Goal: Task Accomplishment & Management: Use online tool/utility

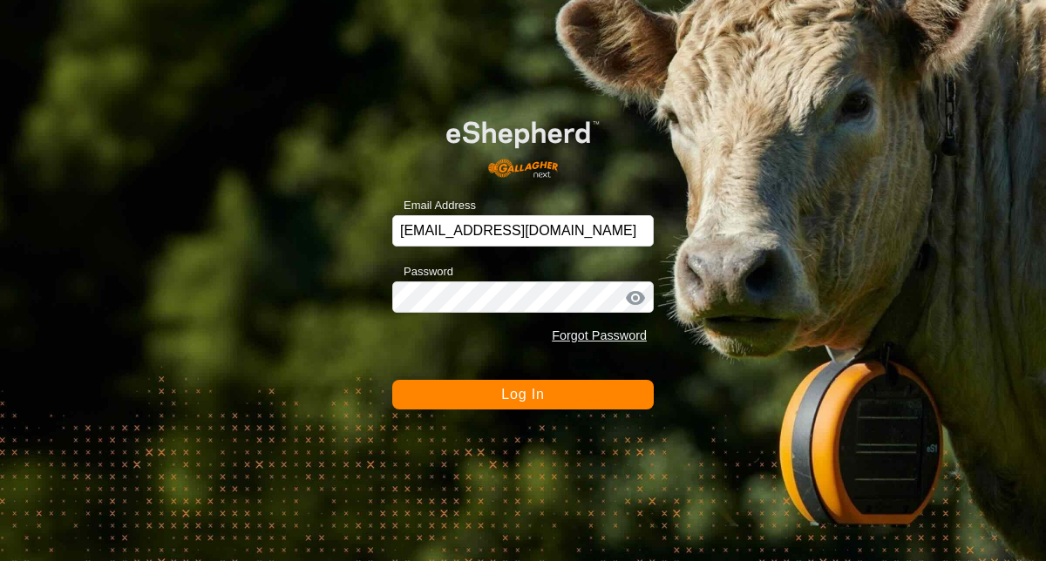
click at [511, 405] on button "Log In" at bounding box center [522, 395] width 261 height 30
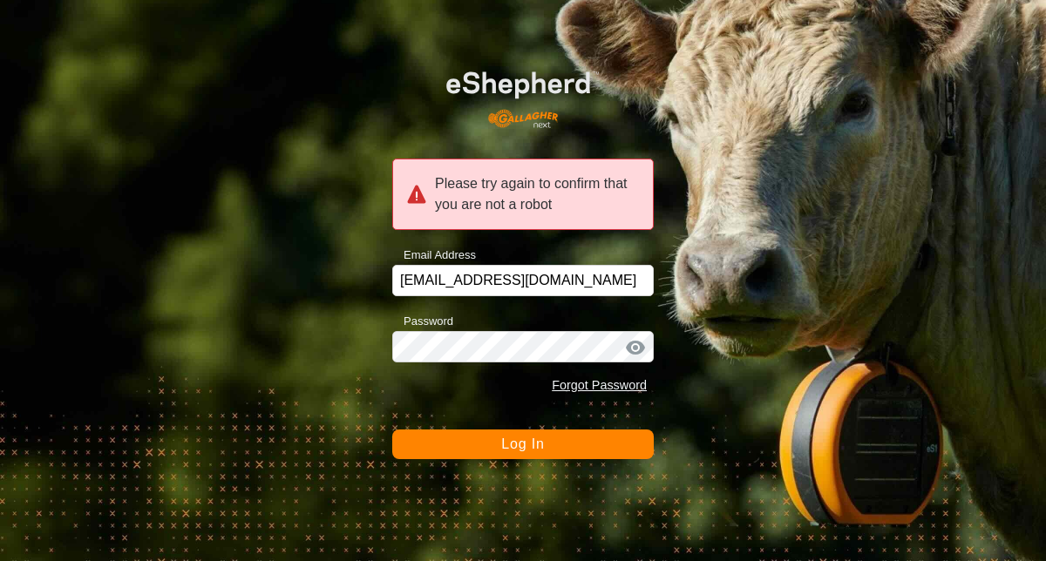
click at [523, 450] on span "Log In" at bounding box center [522, 444] width 43 height 15
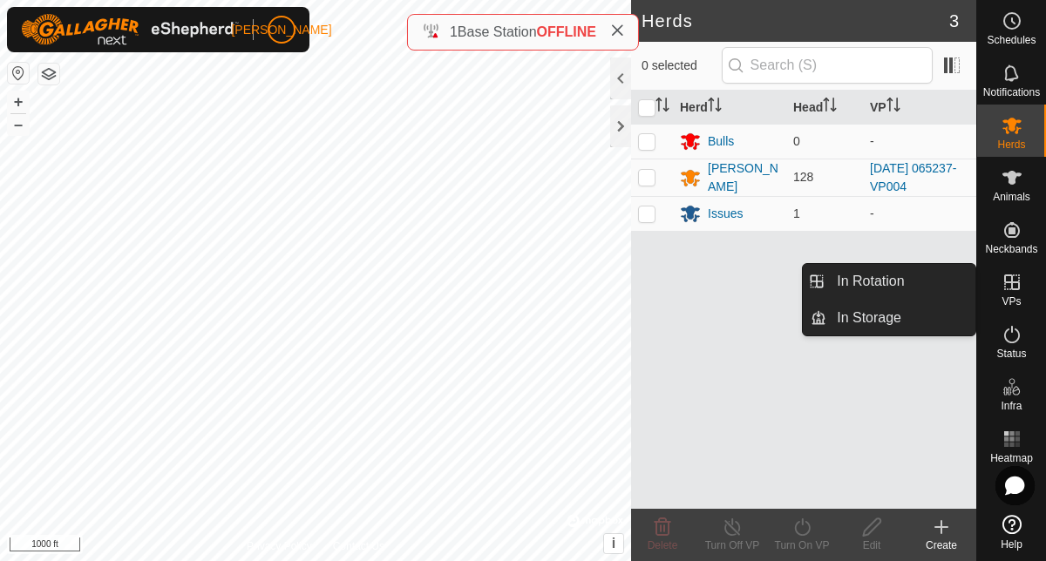
click at [1013, 281] on icon at bounding box center [1012, 282] width 21 height 21
click at [903, 289] on span "In Rotation" at bounding box center [870, 281] width 67 height 21
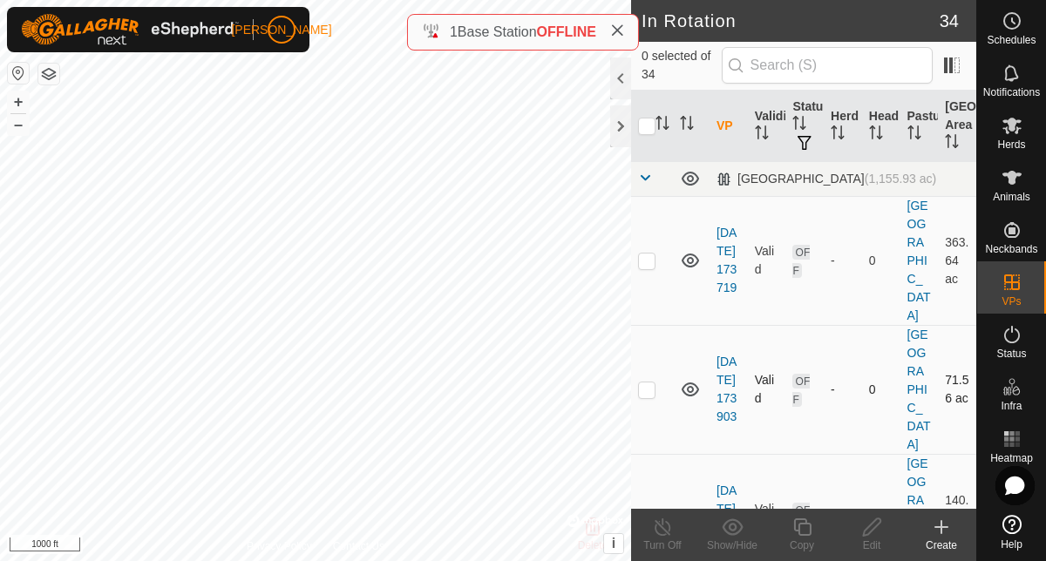
checkbox input "true"
click at [804, 540] on div "Copy" at bounding box center [802, 546] width 70 height 16
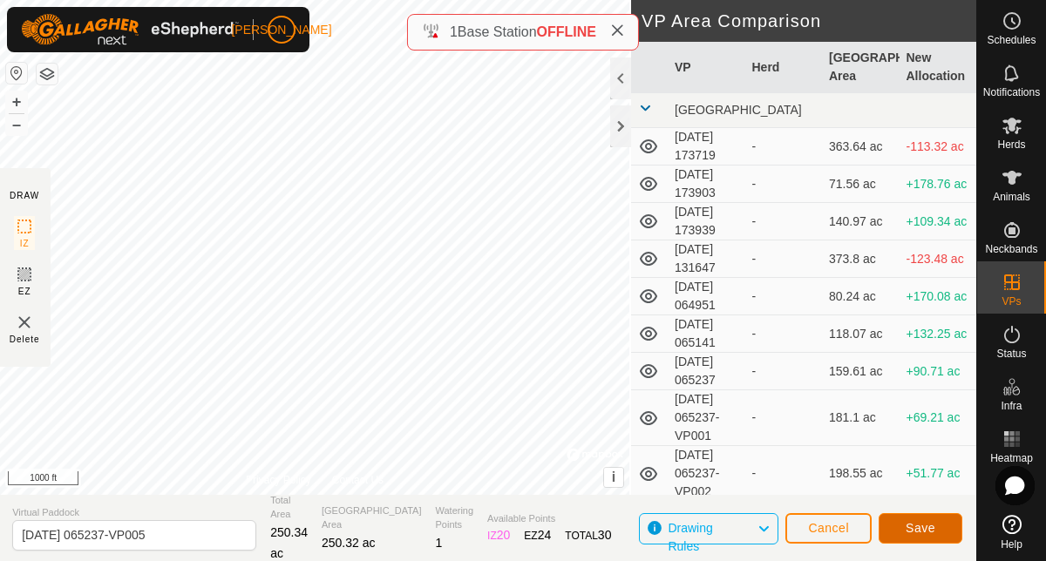
click at [910, 531] on span "Save" at bounding box center [921, 528] width 30 height 14
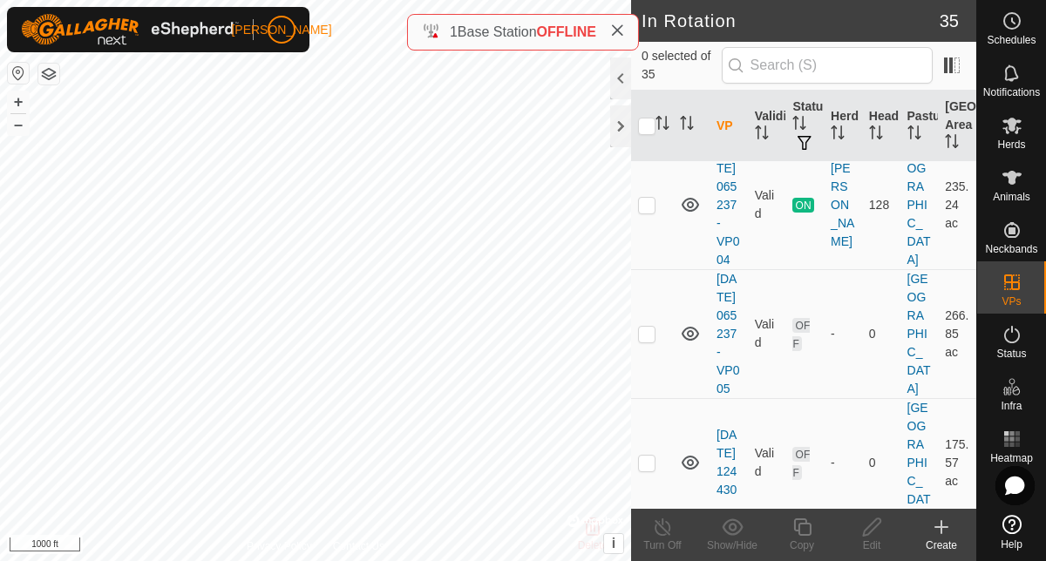
scroll to position [1348, 0]
click at [722, 370] on link "[DATE] 065237-VP005" at bounding box center [727, 332] width 23 height 124
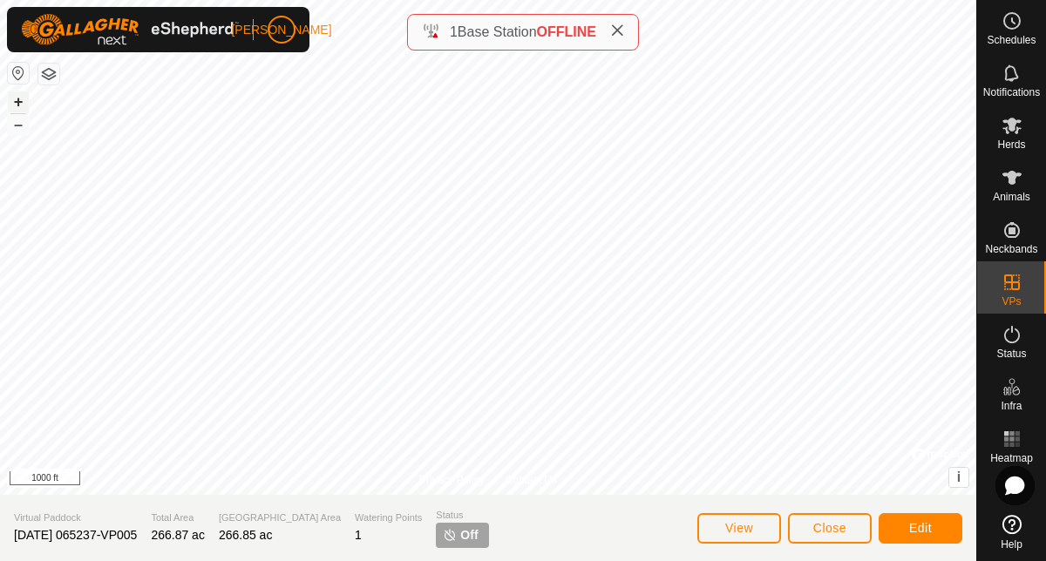
click at [21, 99] on button "+" at bounding box center [18, 102] width 21 height 21
click at [19, 103] on button "+" at bounding box center [18, 102] width 21 height 21
click at [911, 524] on span "Edit" at bounding box center [920, 528] width 23 height 14
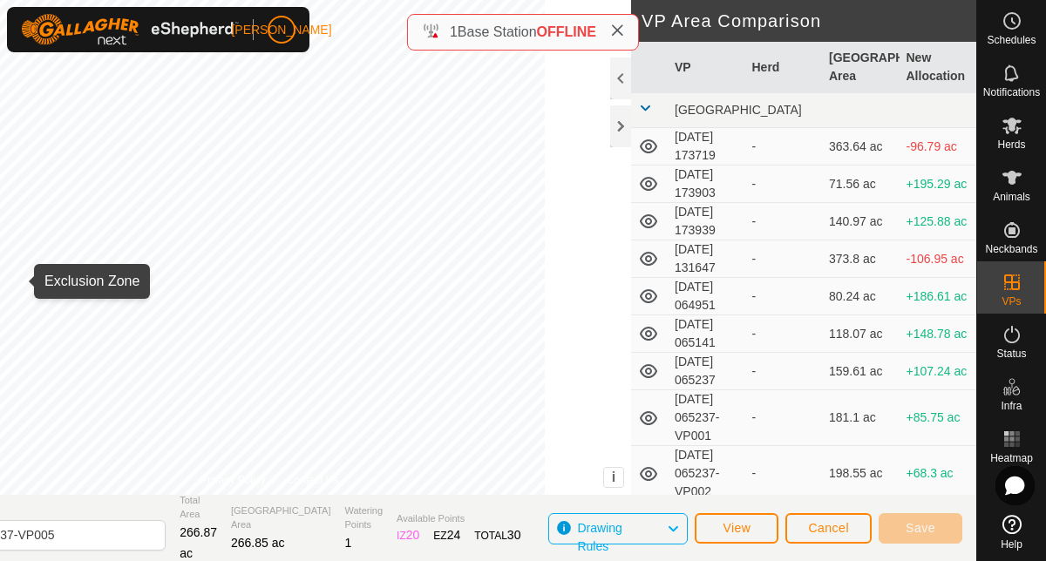
click at [818, 533] on span "Cancel" at bounding box center [828, 528] width 41 height 14
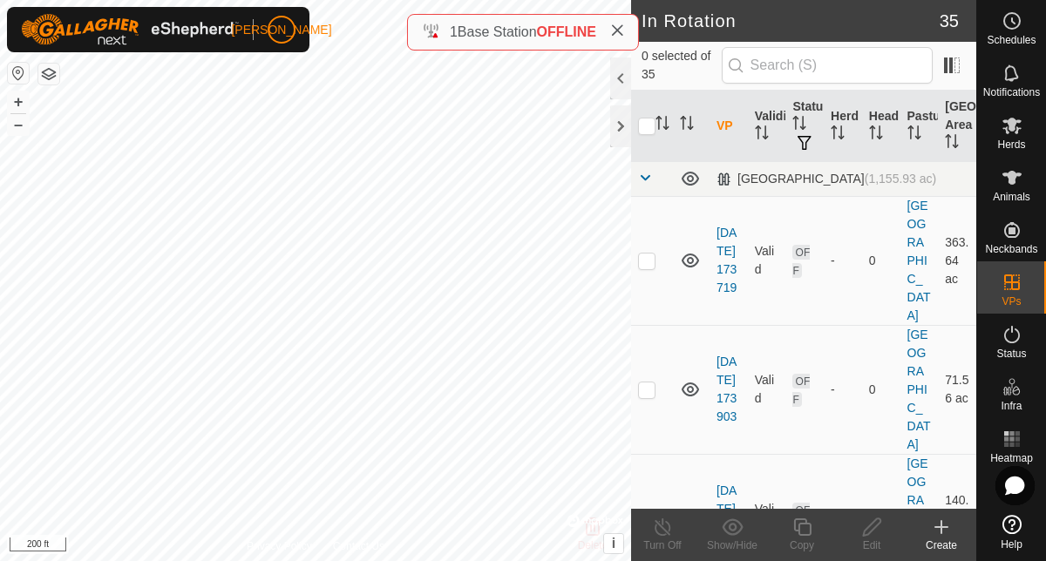
checkbox input "true"
click at [803, 528] on icon at bounding box center [802, 527] width 22 height 21
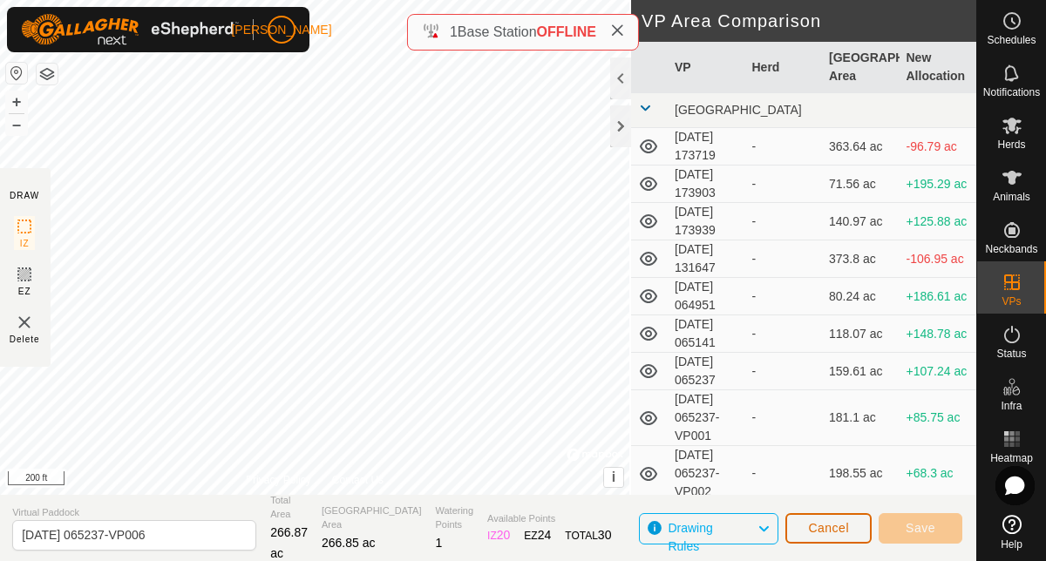
click at [806, 529] on button "Cancel" at bounding box center [828, 528] width 86 height 31
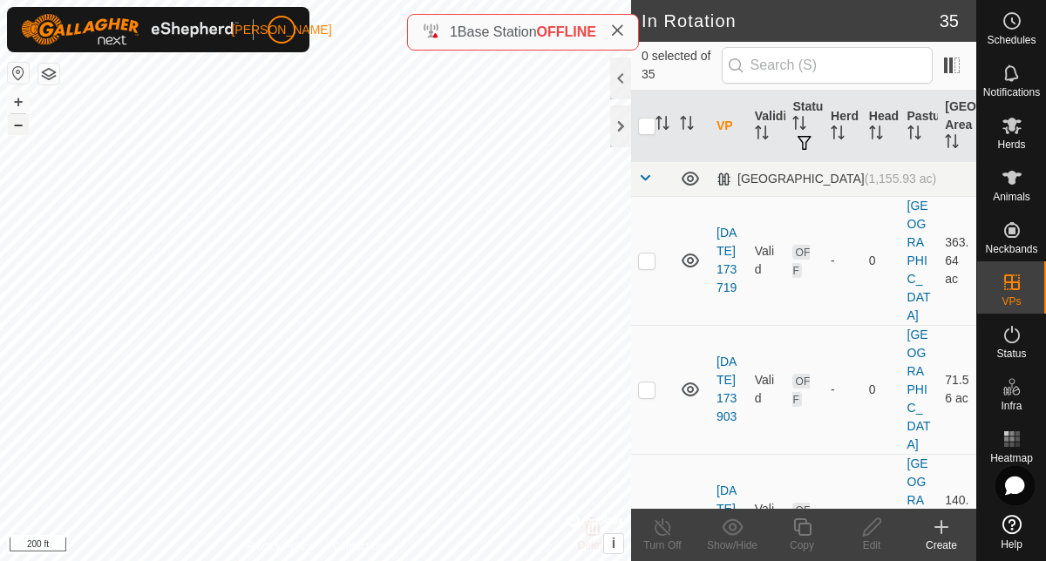
click at [16, 130] on button "–" at bounding box center [18, 124] width 21 height 21
click at [17, 127] on button "–" at bounding box center [18, 124] width 21 height 21
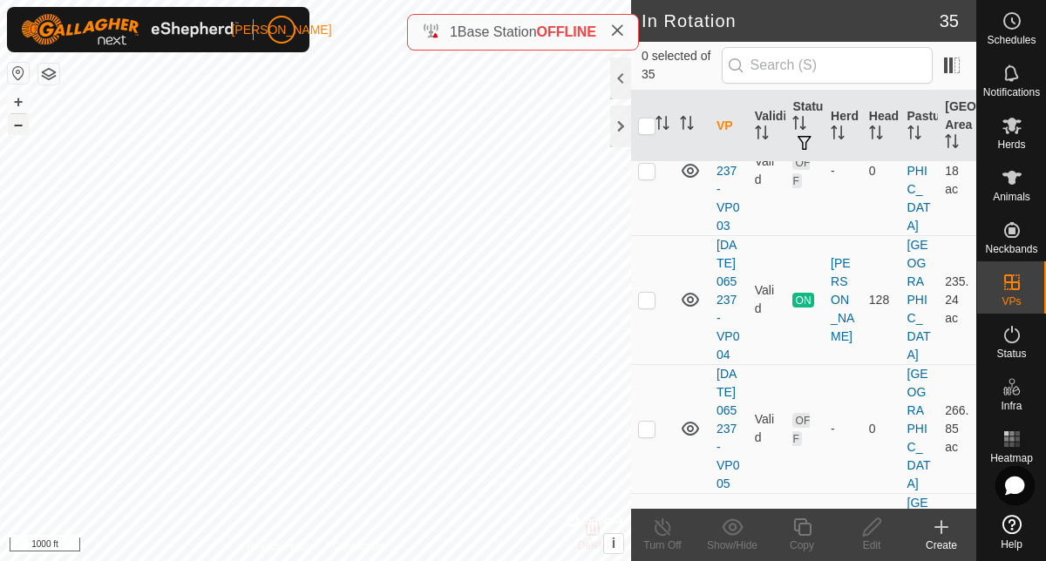
scroll to position [1248, 0]
click at [730, 452] on td "[DATE] 065237-VP005" at bounding box center [729, 431] width 38 height 129
click at [723, 418] on link "[DATE] 065237-VP005" at bounding box center [727, 432] width 23 height 124
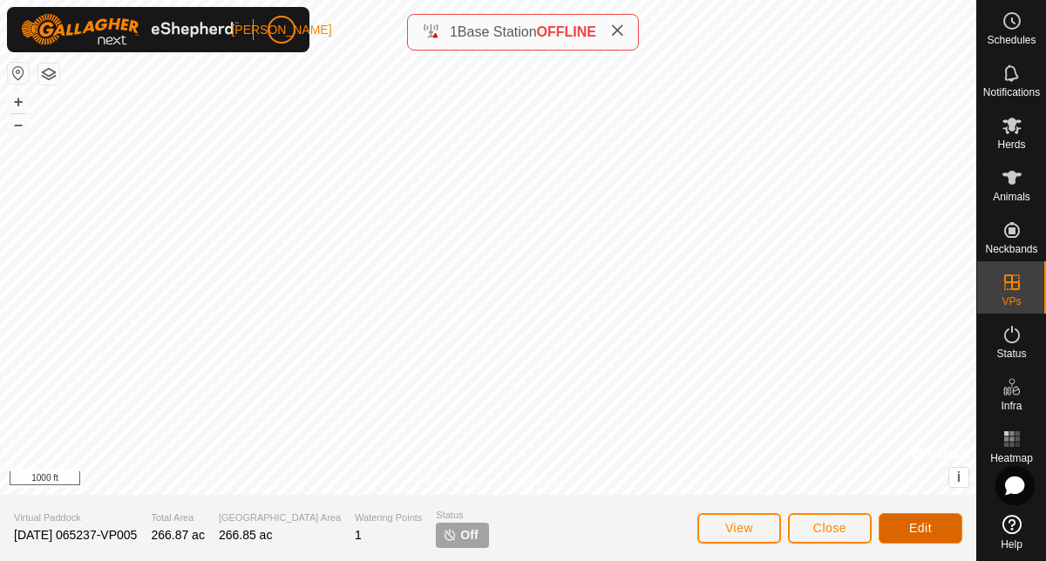
click at [907, 524] on button "Edit" at bounding box center [921, 528] width 84 height 31
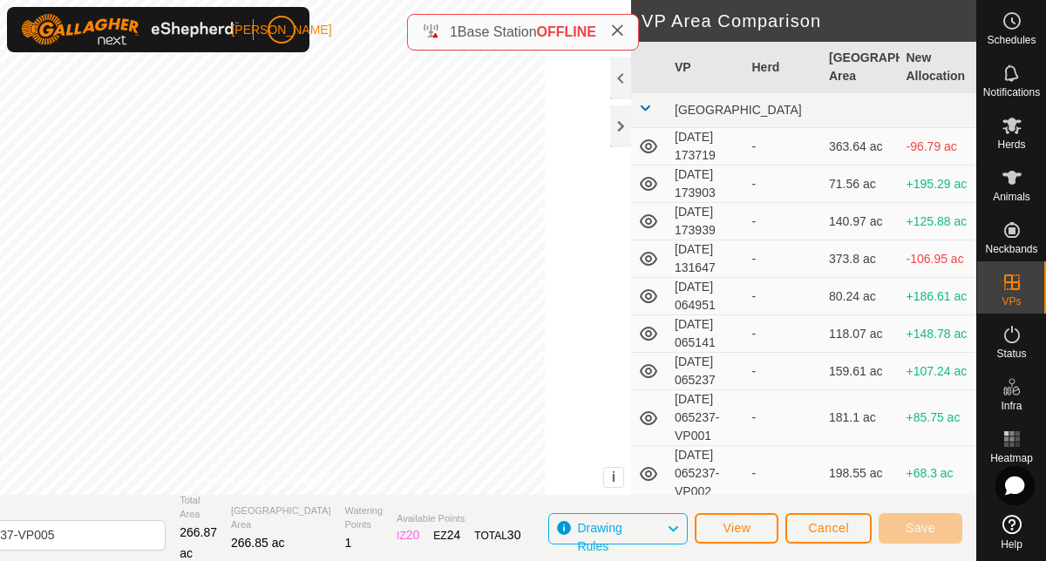
click at [834, 526] on span "Cancel" at bounding box center [828, 528] width 41 height 14
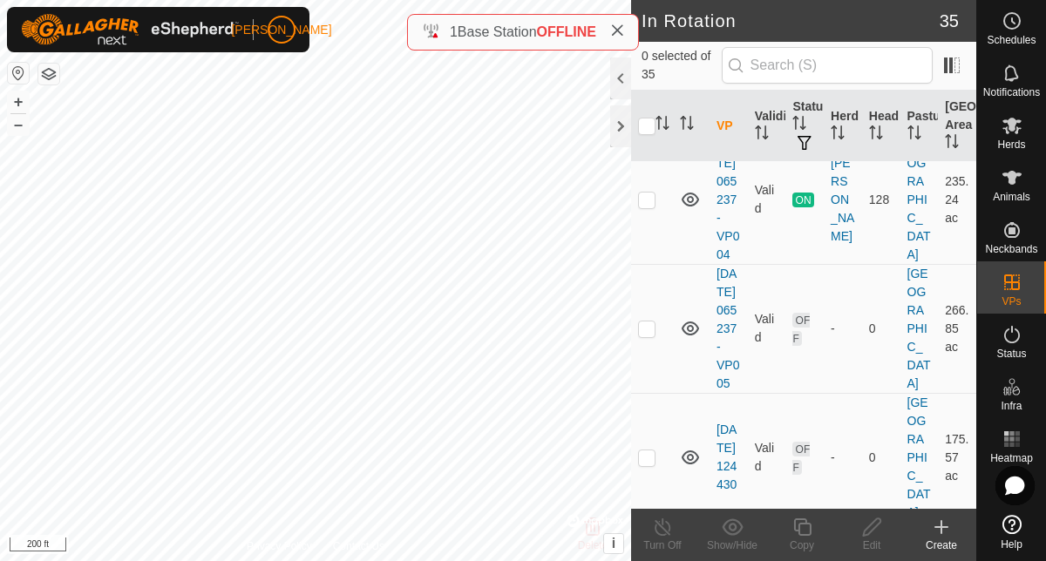
scroll to position [1353, 0]
click at [649, 334] on p-checkbox at bounding box center [646, 327] width 17 height 14
checkbox input "true"
click at [879, 532] on icon at bounding box center [872, 527] width 22 height 21
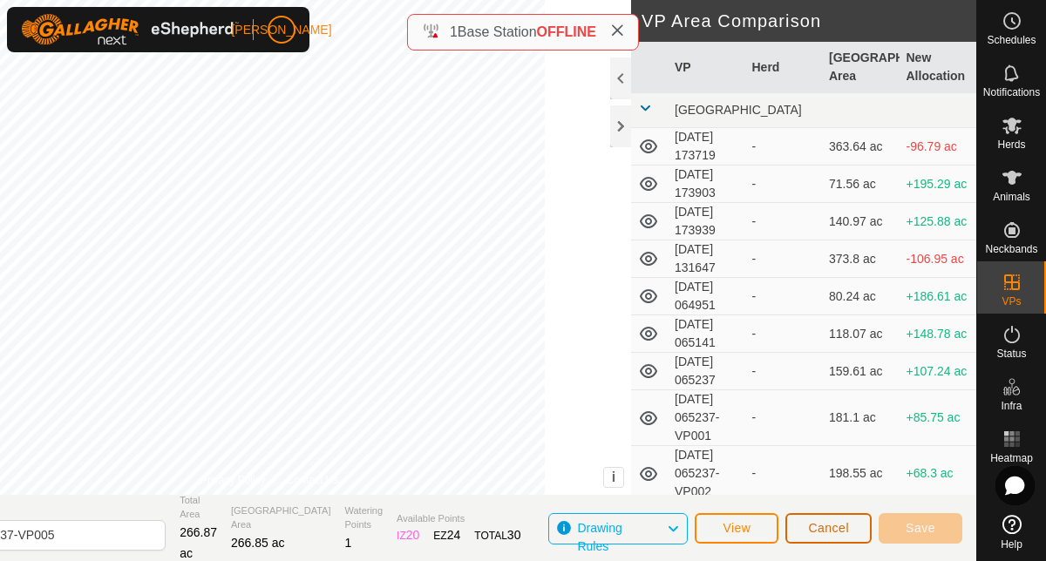
click at [799, 532] on button "Cancel" at bounding box center [828, 528] width 86 height 31
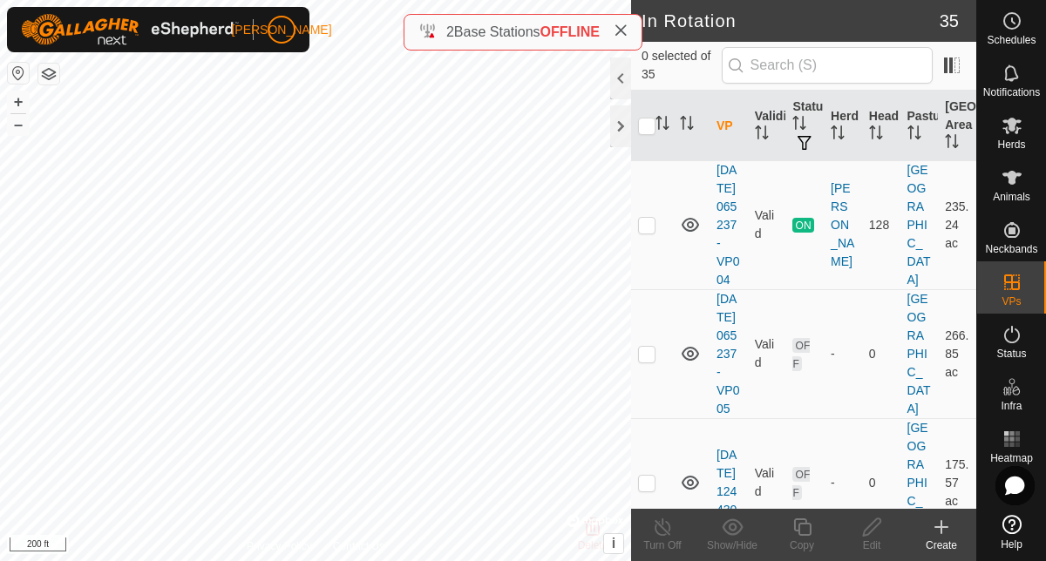
scroll to position [1324, 0]
click at [689, 366] on icon at bounding box center [690, 355] width 21 height 21
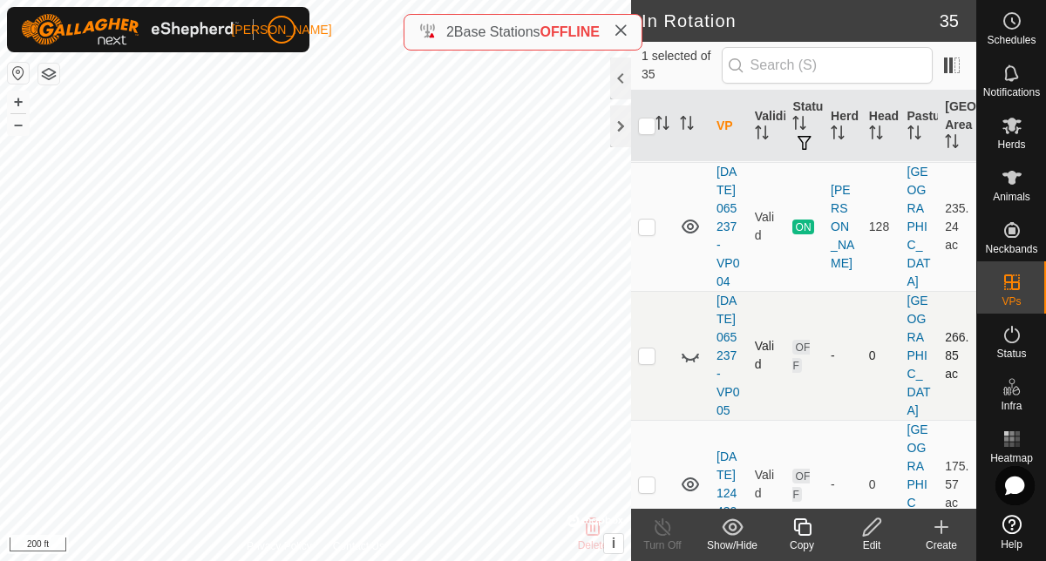
checkbox input "false"
checkbox input "true"
click at [805, 538] on div "Copy" at bounding box center [802, 546] width 70 height 16
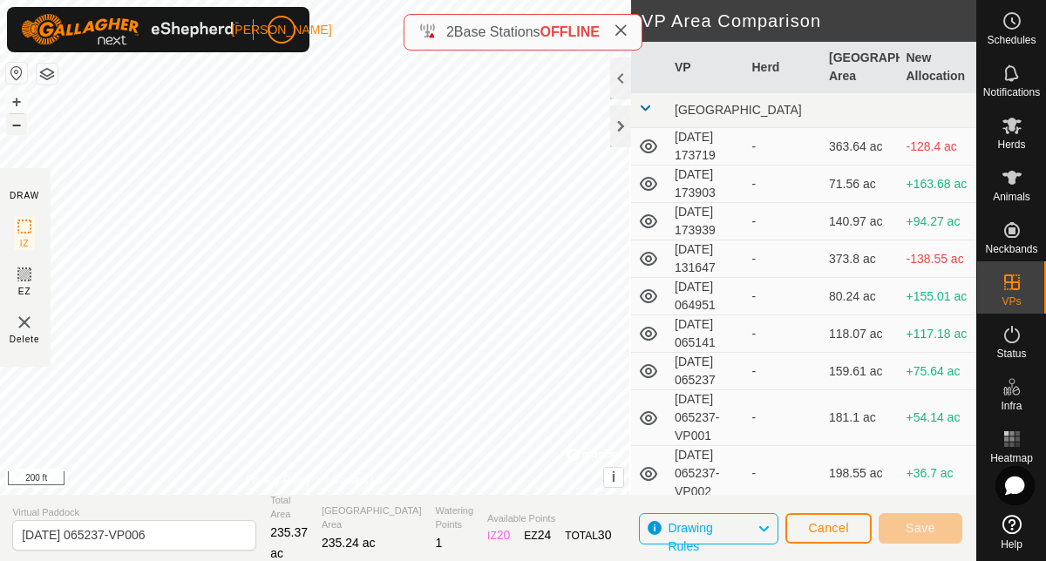
click at [14, 124] on button "–" at bounding box center [16, 124] width 21 height 21
click at [30, 270] on icon at bounding box center [26, 274] width 21 height 21
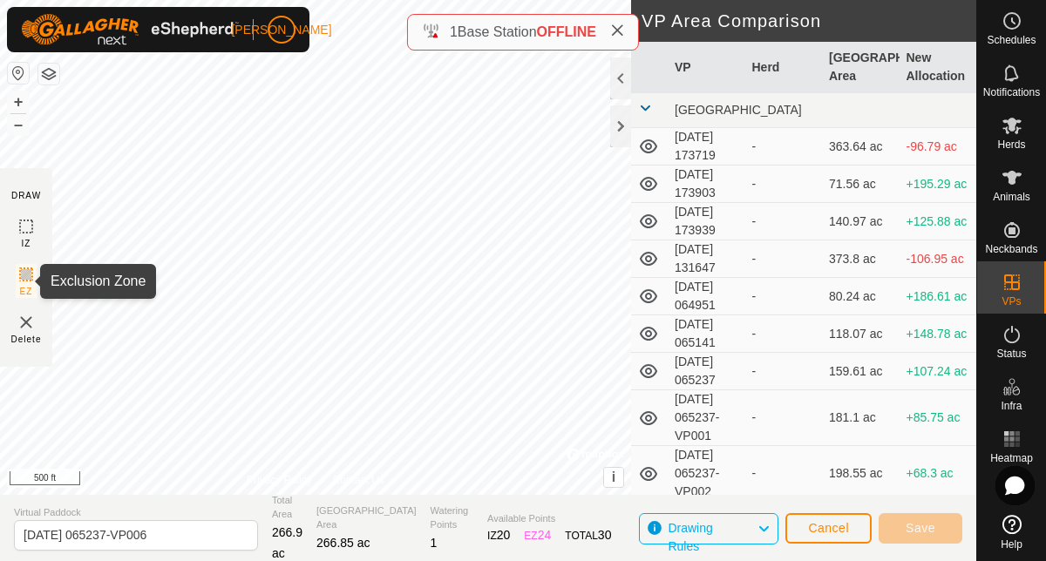
click at [19, 273] on icon at bounding box center [26, 274] width 21 height 21
click at [844, 536] on button "Cancel" at bounding box center [828, 528] width 86 height 31
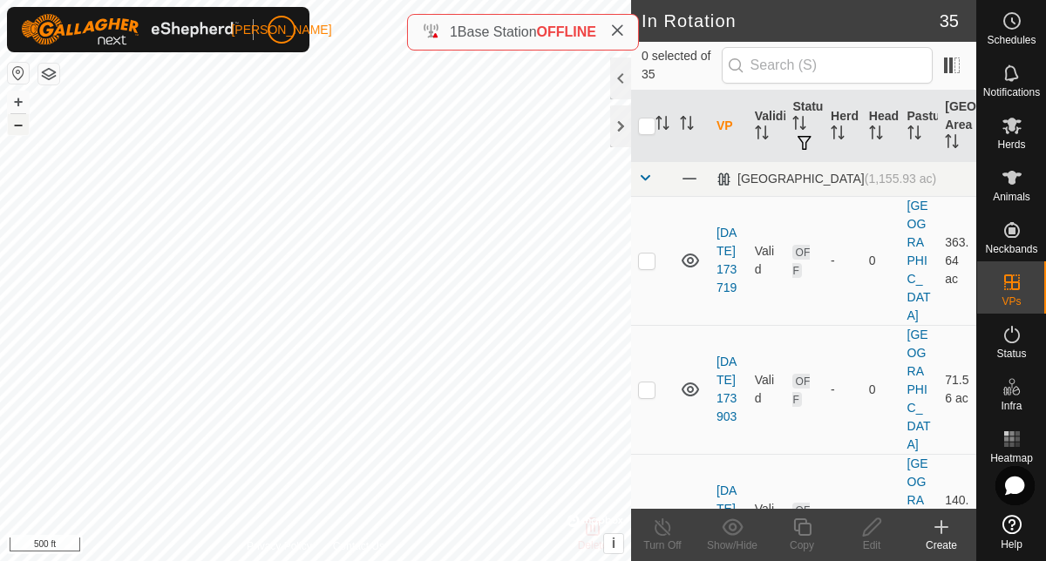
click at [10, 125] on button "–" at bounding box center [18, 124] width 21 height 21
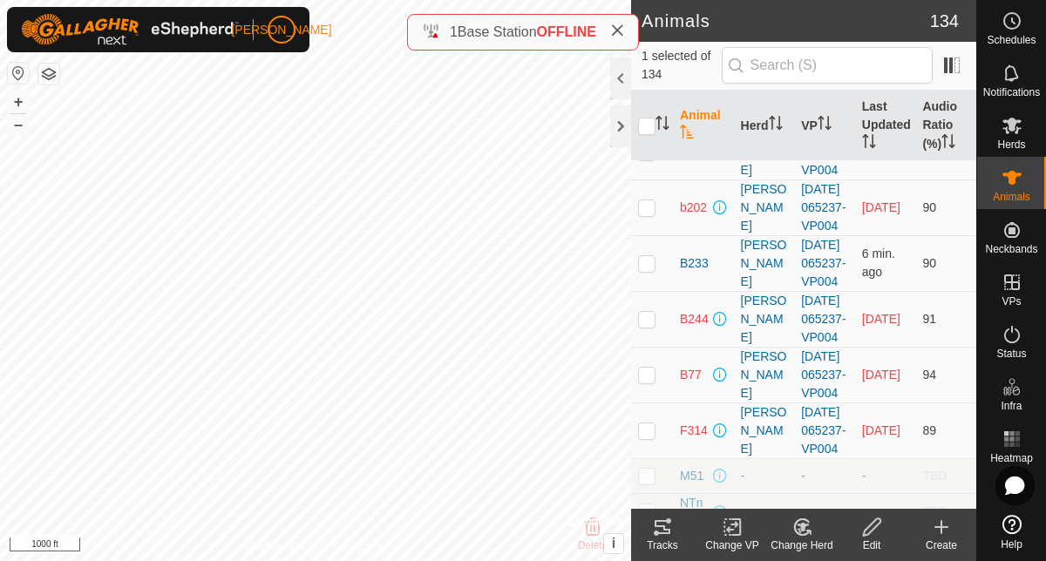
scroll to position [6989, 0]
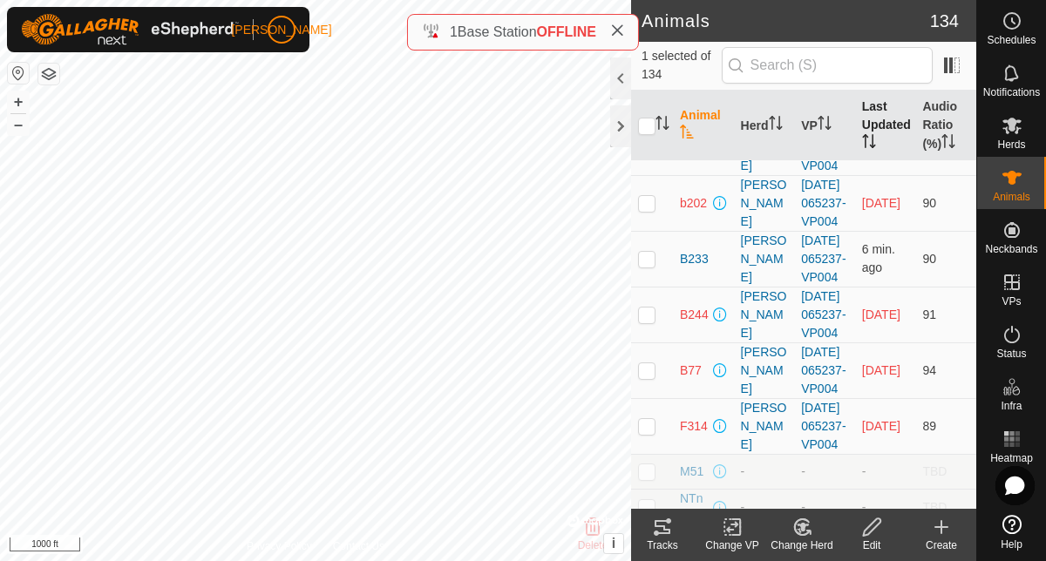
click at [876, 114] on th "Last Updated" at bounding box center [885, 126] width 61 height 71
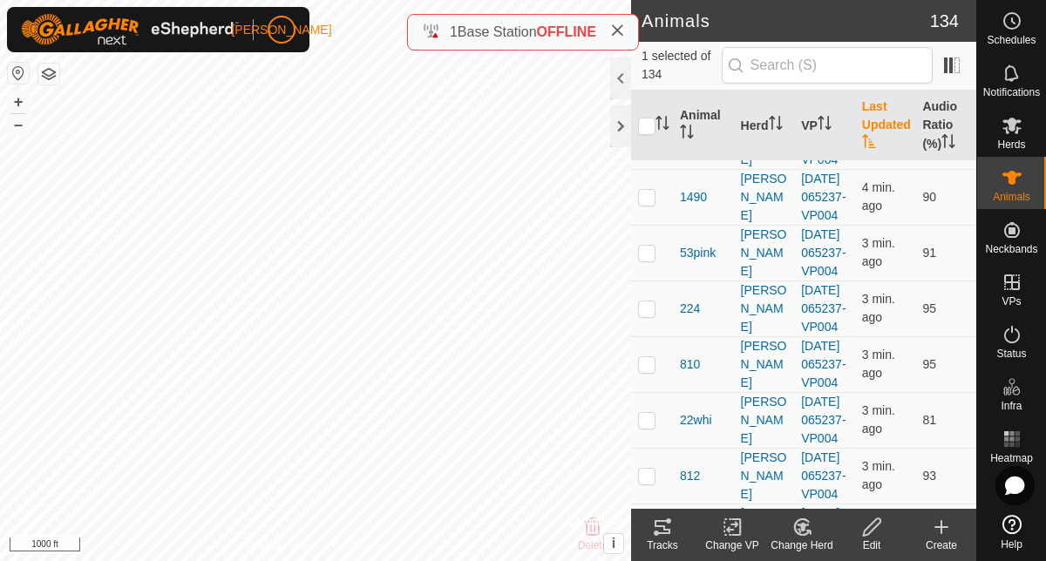
scroll to position [6302, 0]
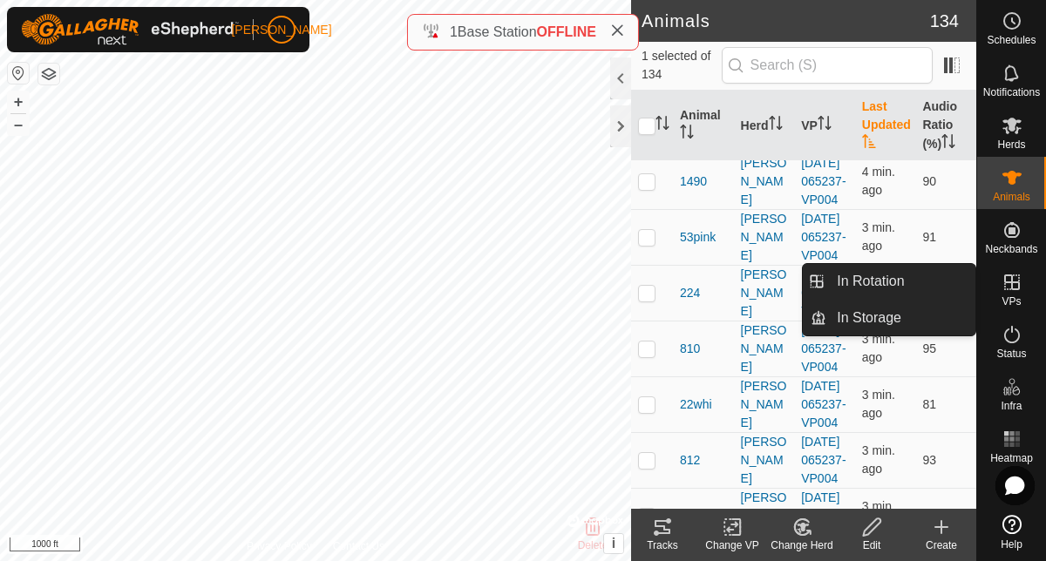
click at [1015, 289] on icon at bounding box center [1012, 283] width 16 height 16
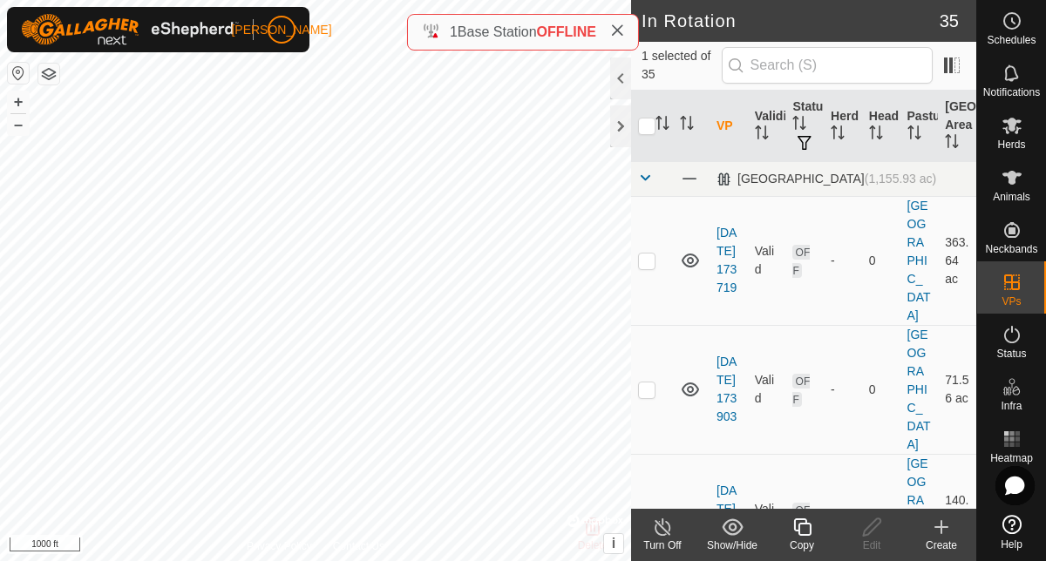
click at [944, 539] on div "Create" at bounding box center [942, 546] width 70 height 16
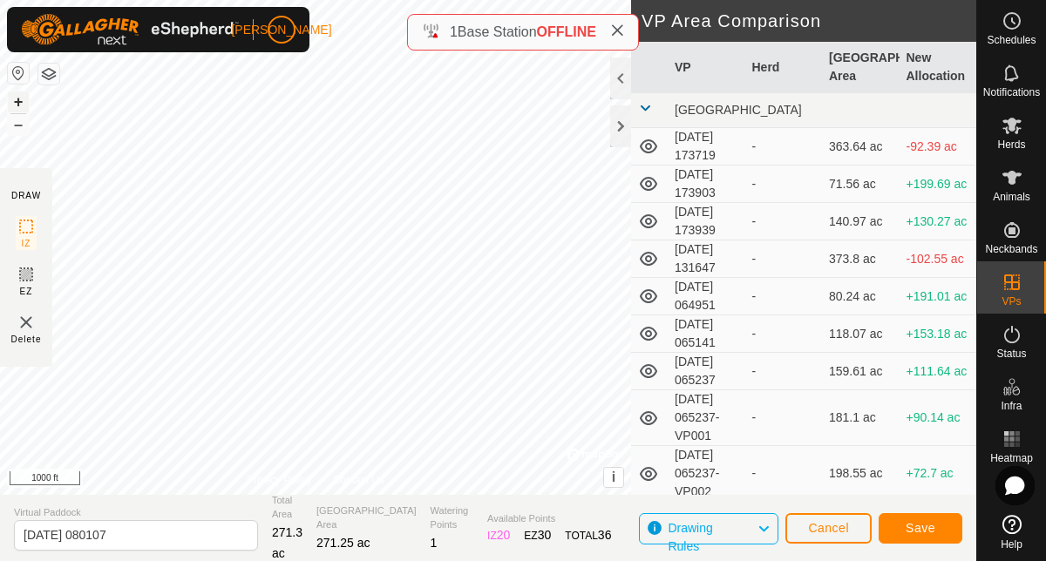
click at [18, 104] on button "+" at bounding box center [18, 102] width 21 height 21
click at [24, 99] on button "+" at bounding box center [18, 102] width 21 height 21
click at [24, 279] on icon at bounding box center [26, 274] width 21 height 21
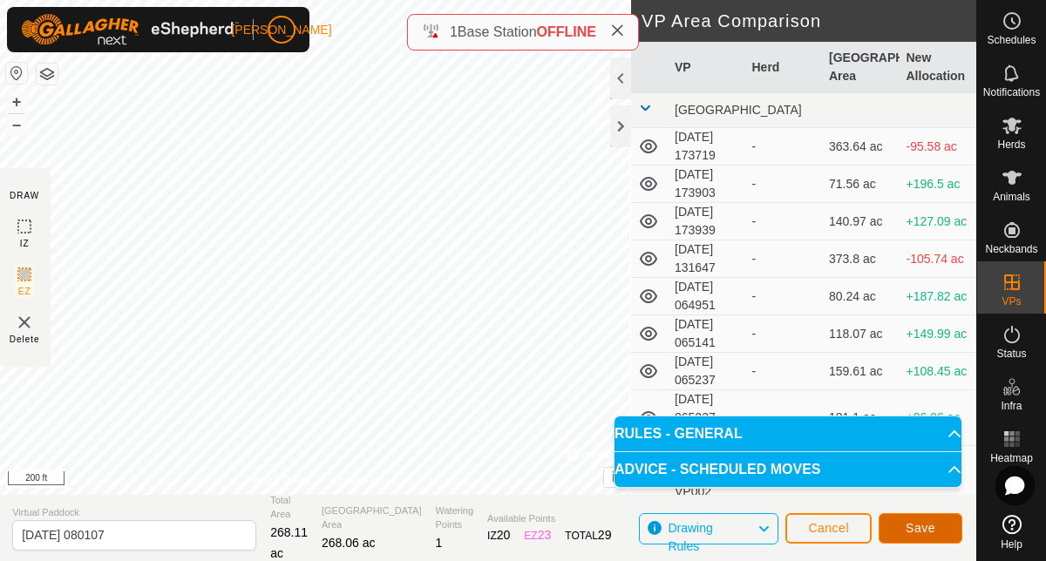
click at [910, 524] on span "Save" at bounding box center [921, 528] width 30 height 14
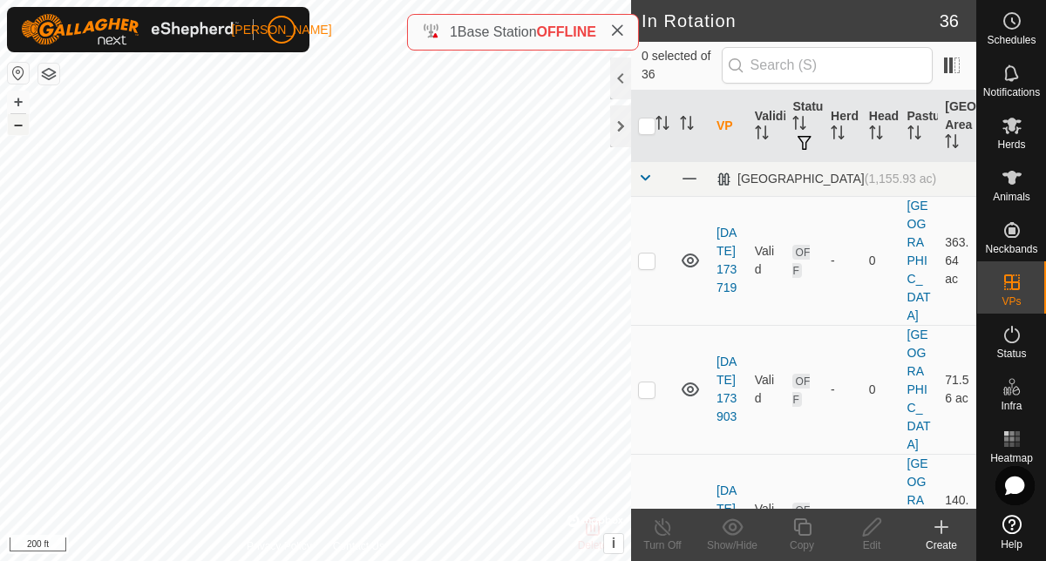
click at [14, 130] on button "–" at bounding box center [18, 124] width 21 height 21
click at [942, 536] on icon at bounding box center [941, 527] width 21 height 21
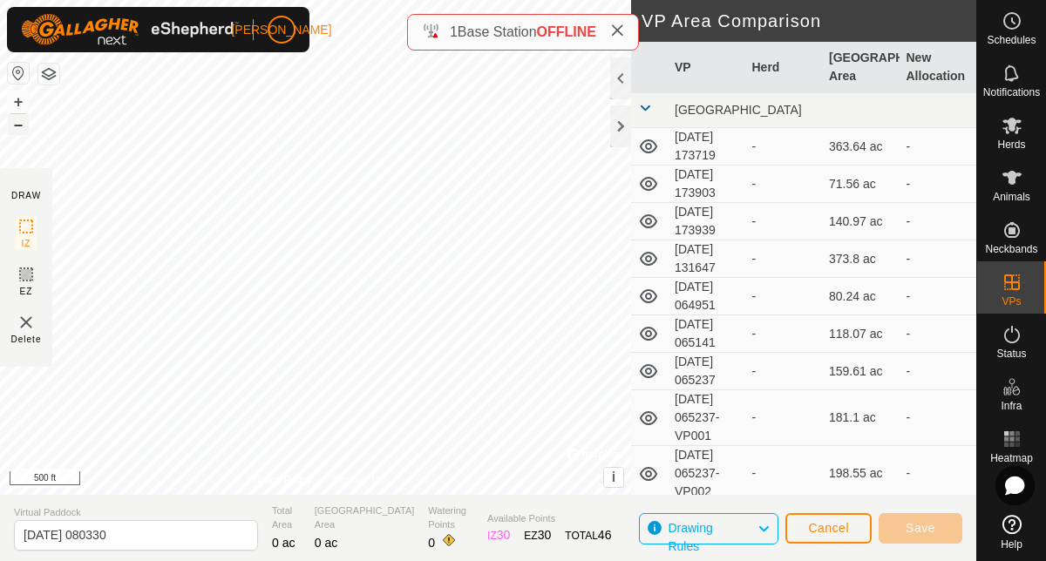
click at [17, 133] on button "–" at bounding box center [18, 124] width 21 height 21
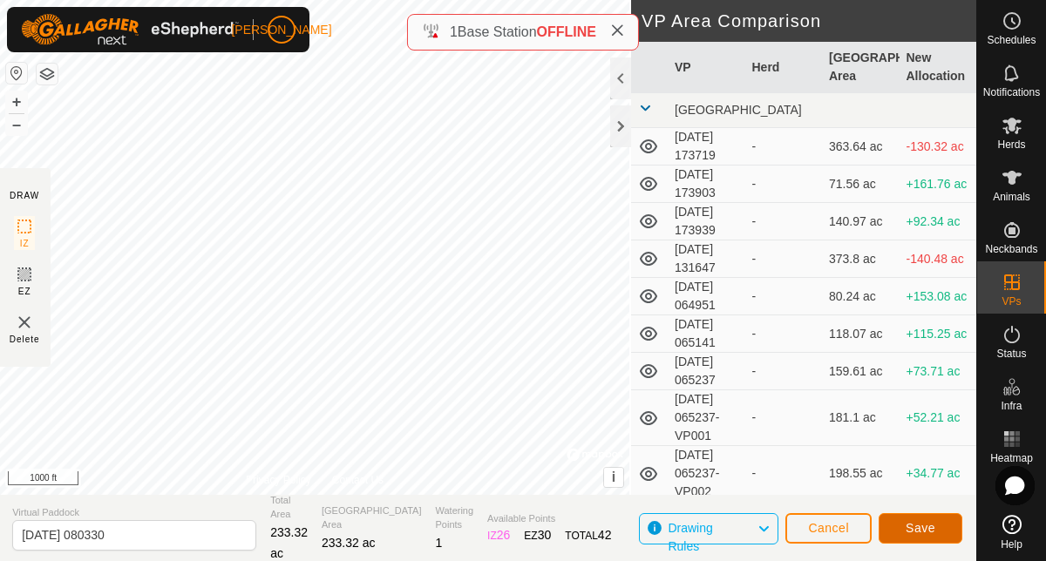
click at [947, 533] on button "Save" at bounding box center [921, 528] width 84 height 31
